Goal: Contribute content

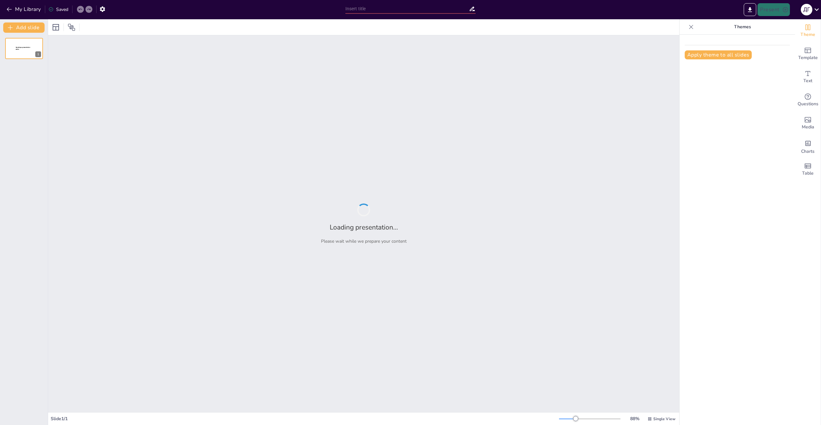
type input "Иммерсивные технологии в образовании: вызовы и возможности"
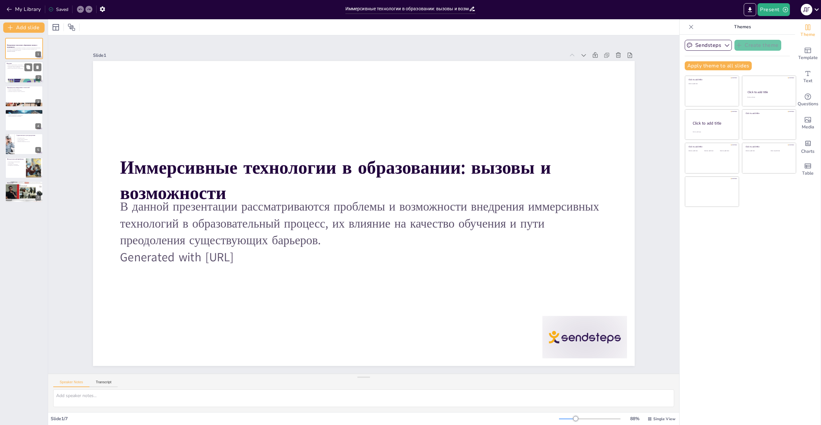
click at [9, 64] on p "Введение" at bounding box center [24, 64] width 35 height 2
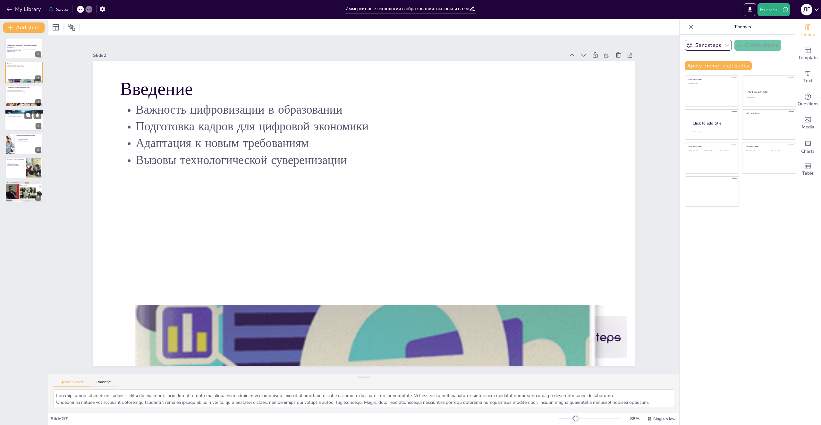
click at [7, 110] on div at bounding box center [24, 111] width 38 height 38
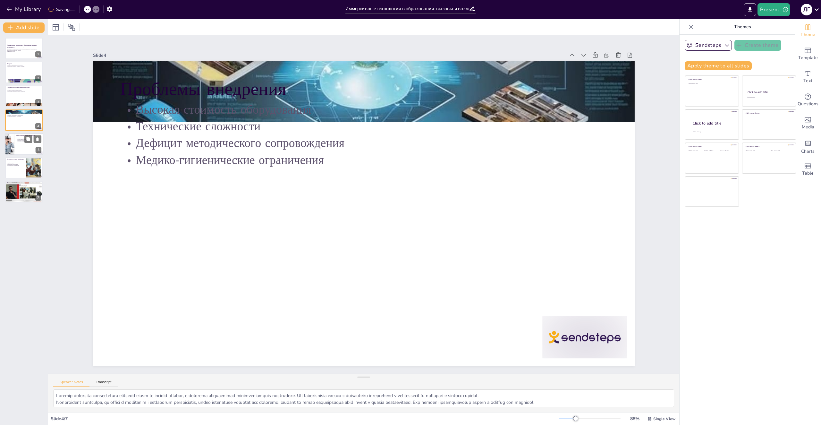
click at [12, 147] on div at bounding box center [9, 144] width 33 height 22
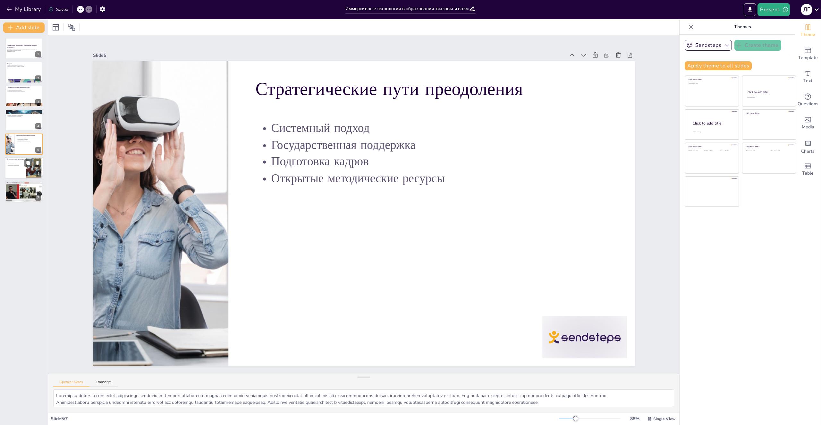
click at [15, 163] on p "Удобный UX/UI" at bounding box center [15, 162] width 17 height 1
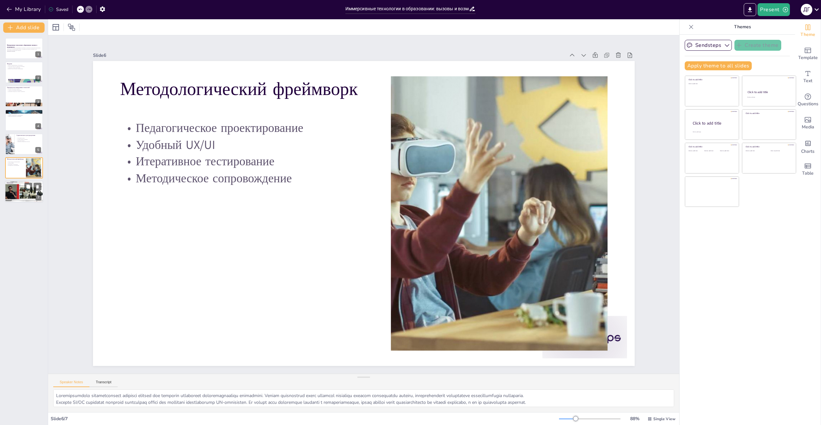
click at [16, 183] on p "Заключение" at bounding box center [24, 183] width 35 height 2
type textarea "Loremipsumd sitametcons adipisc elitseddo eiusmodtemp incididunt utlabor etdolo…"
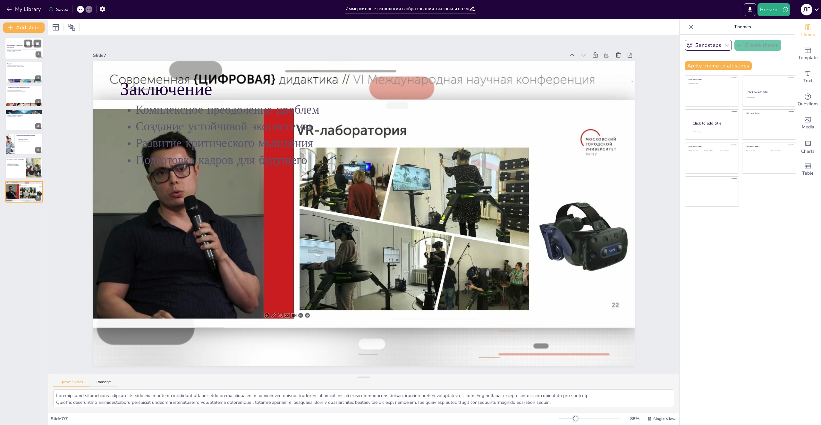
click at [23, 55] on div at bounding box center [24, 49] width 38 height 22
